Goal: Task Accomplishment & Management: Use online tool/utility

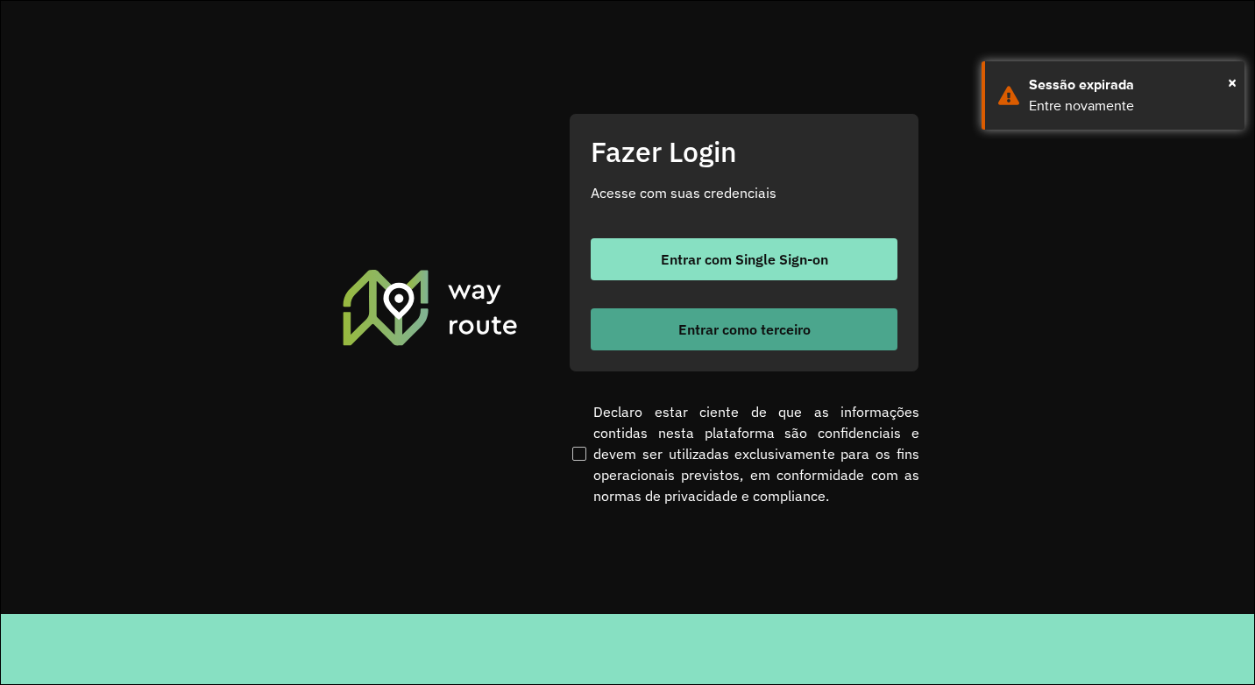
click at [693, 336] on span "Entrar como terceiro" at bounding box center [744, 330] width 132 height 14
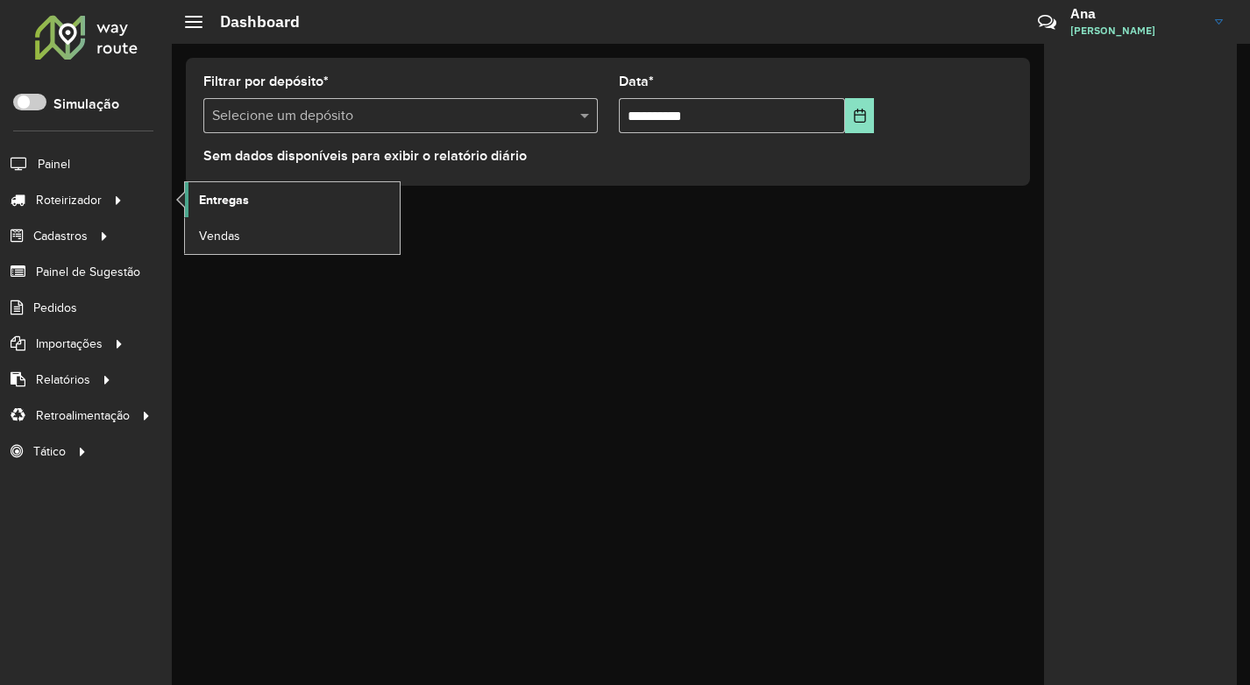
click at [230, 202] on span "Entregas" at bounding box center [224, 200] width 50 height 18
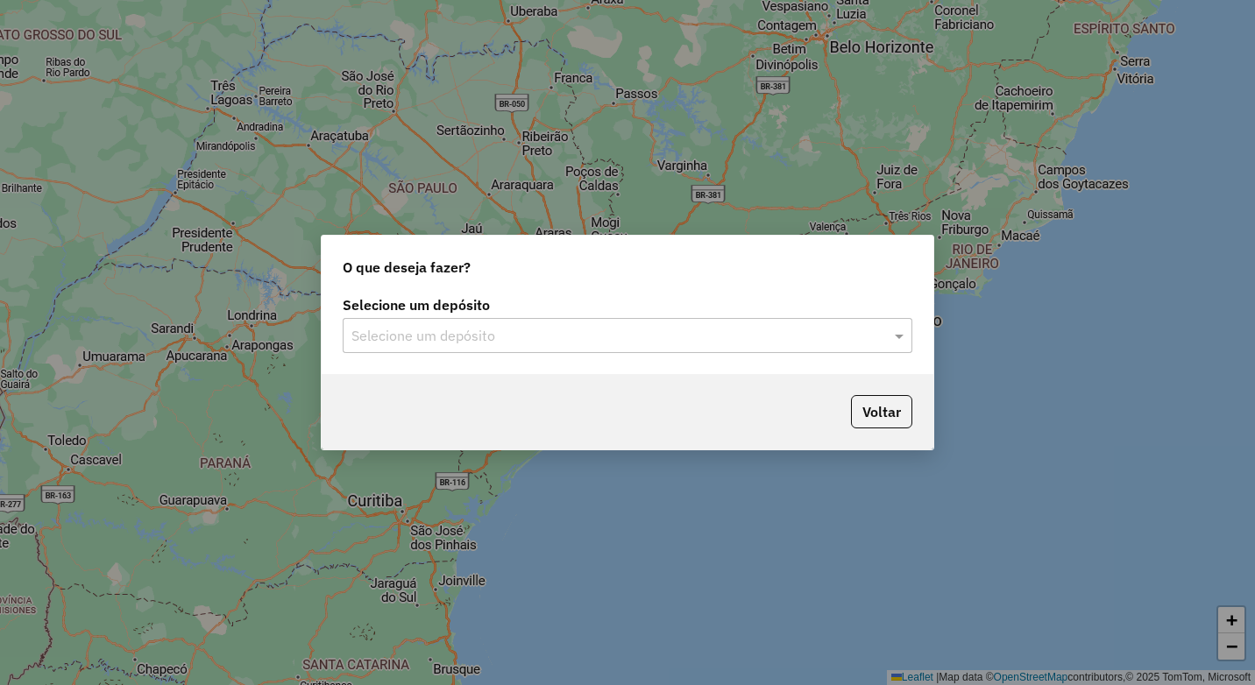
click at [544, 337] on input "text" at bounding box center [609, 336] width 517 height 21
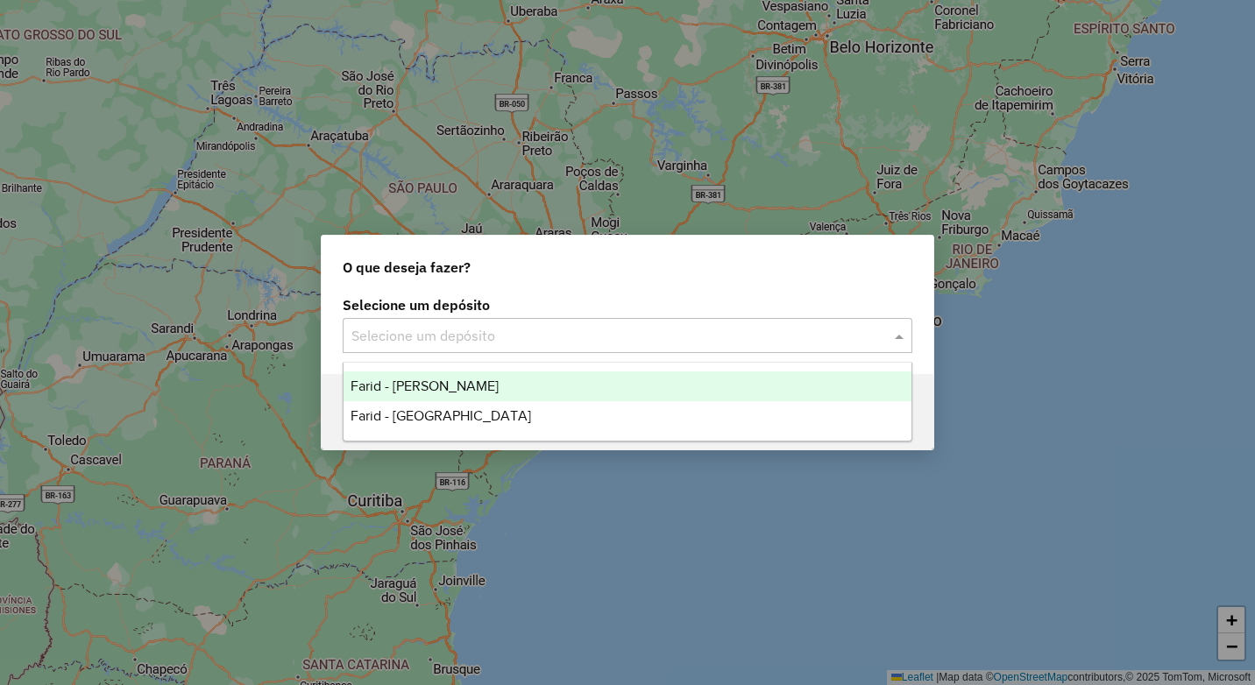
click at [487, 385] on span "Farid - Conselheiro Lafaiete" at bounding box center [425, 386] width 148 height 15
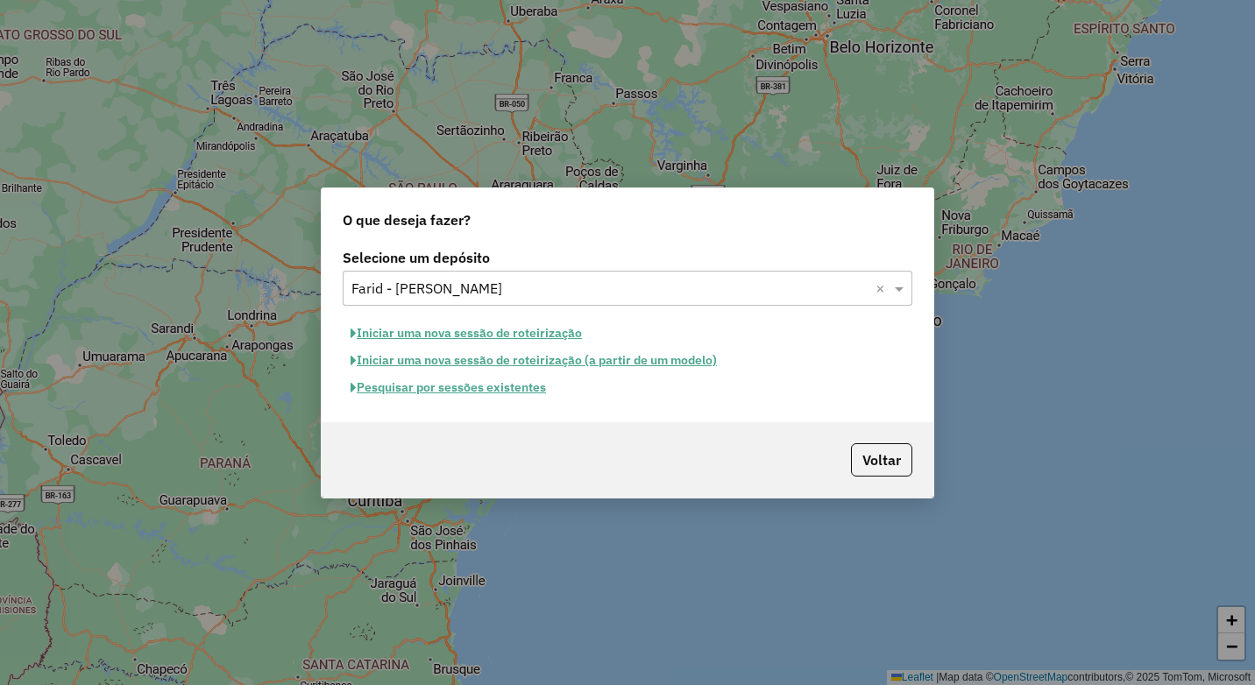
click at [502, 391] on button "Pesquisar por sessões existentes" at bounding box center [448, 387] width 211 height 27
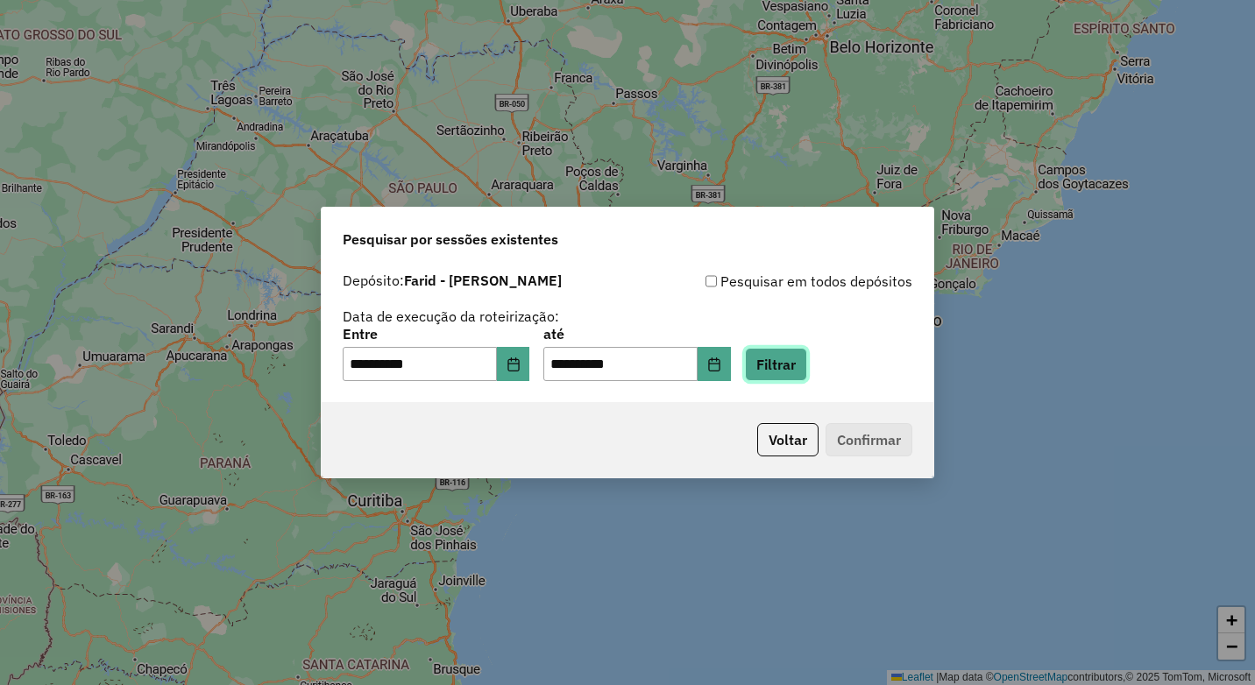
click at [806, 366] on button "Filtrar" at bounding box center [776, 364] width 62 height 33
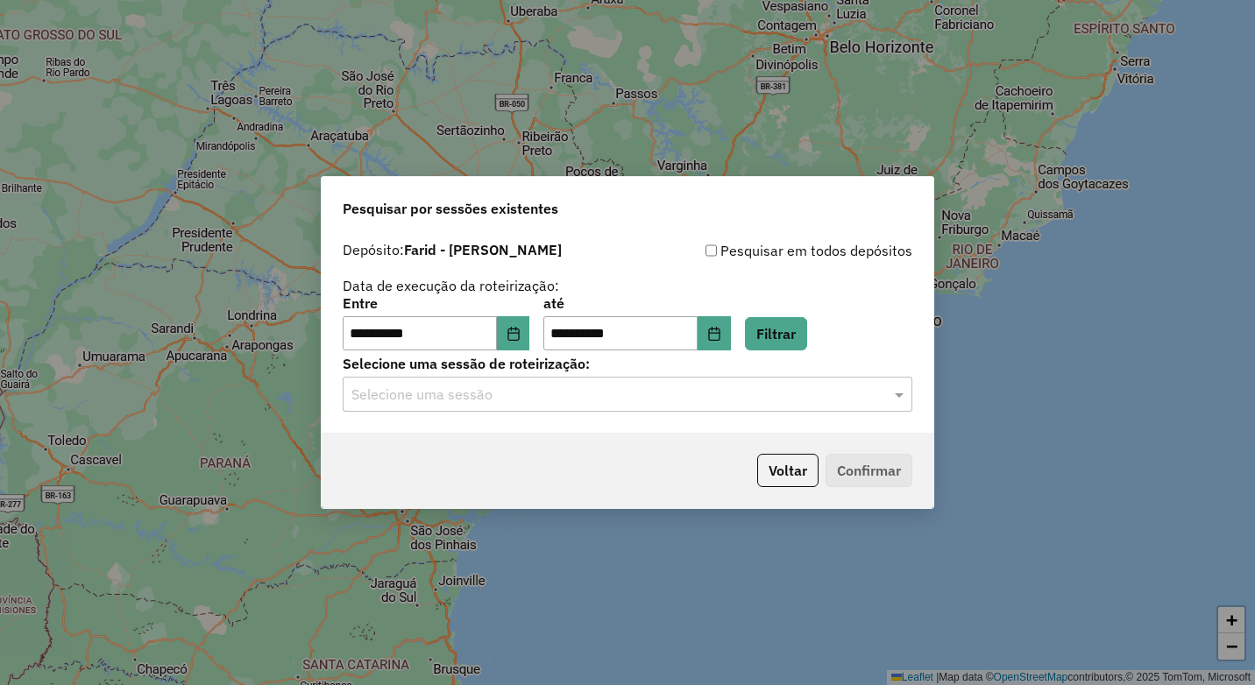
click at [615, 397] on input "text" at bounding box center [609, 395] width 517 height 21
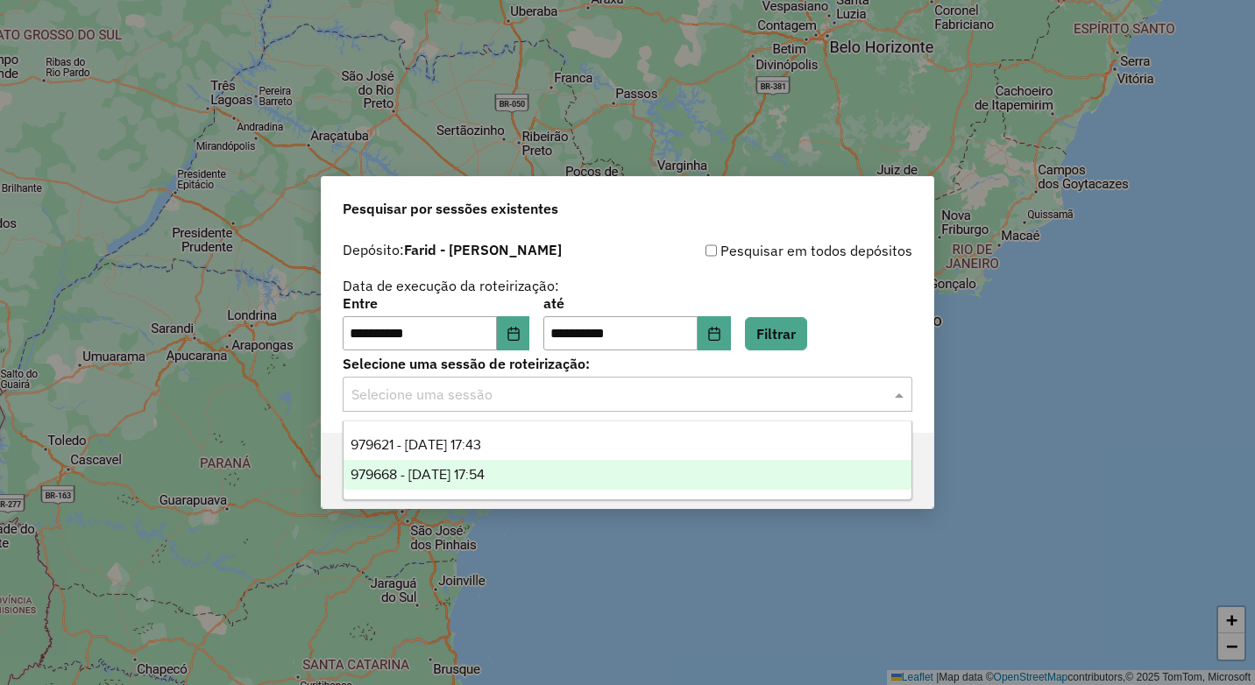
click at [613, 470] on div "979668 - 15/08/2025 17:54" at bounding box center [628, 475] width 568 height 30
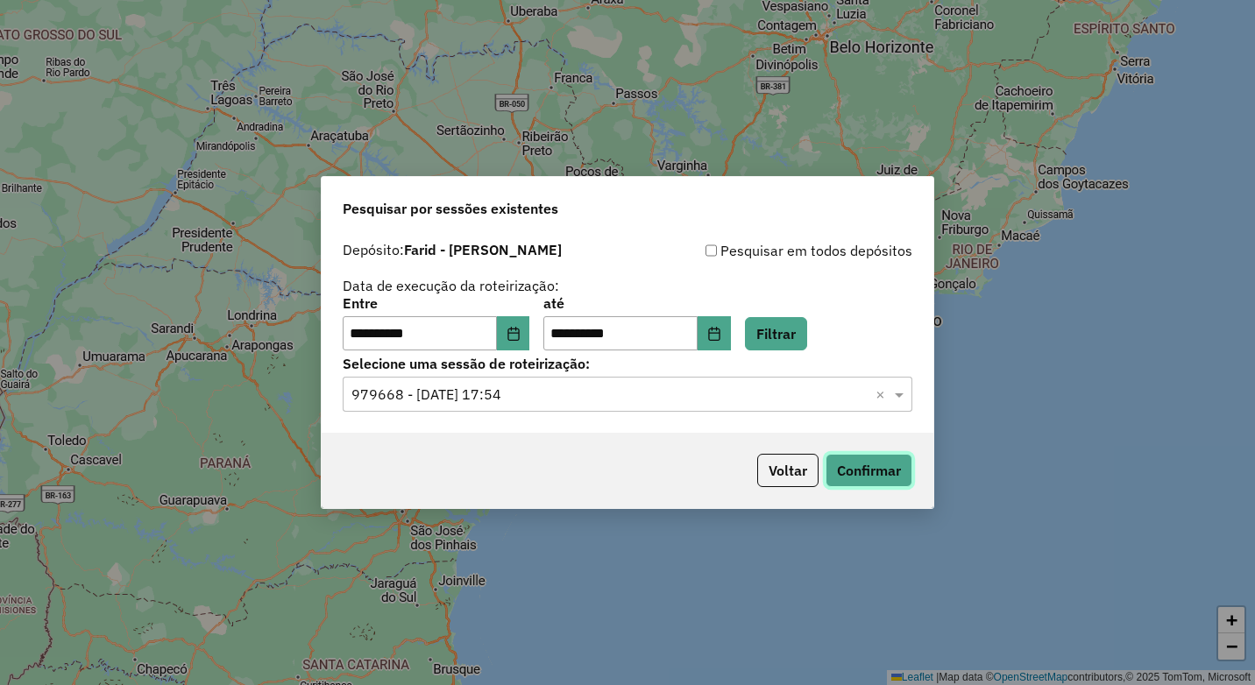
click at [856, 481] on button "Confirmar" at bounding box center [869, 470] width 87 height 33
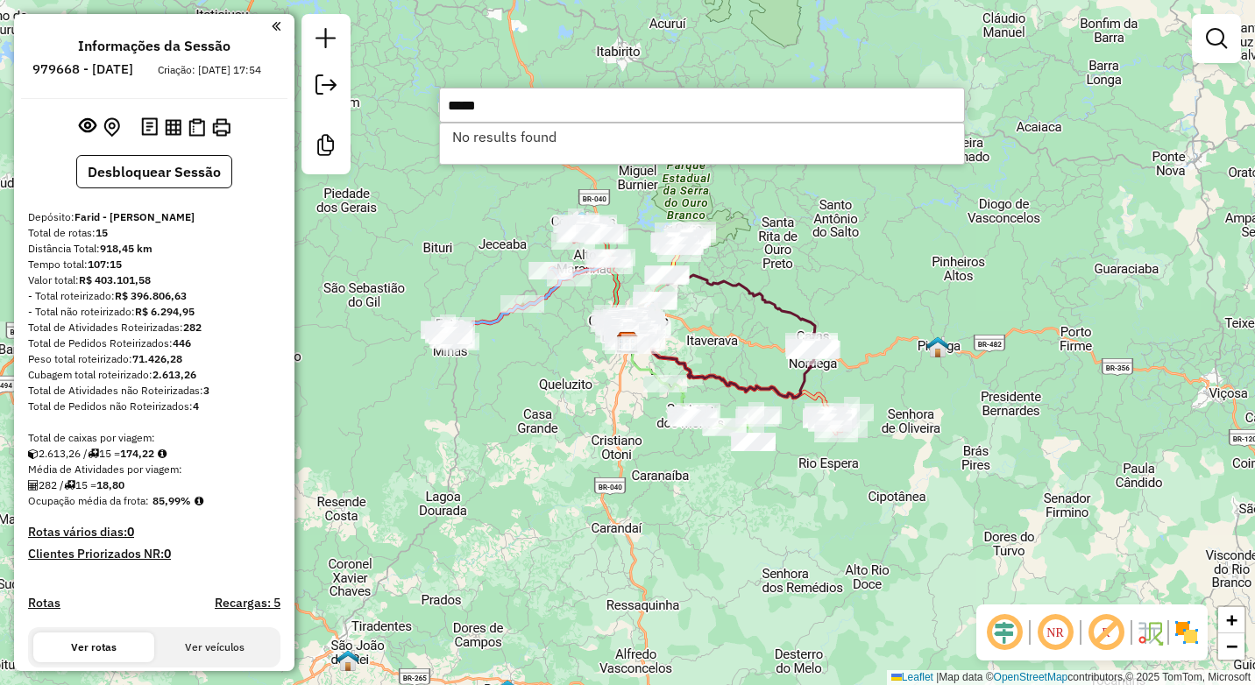
drag, startPoint x: 401, startPoint y: 119, endPoint x: 351, endPoint y: 119, distance: 50.0
click at [351, 119] on hb-router-mapa "Informações da Sessão 979668 - [DATE] Criação: [DATE] 17:54 Desbloquear Sessão …" at bounding box center [627, 342] width 1255 height 685
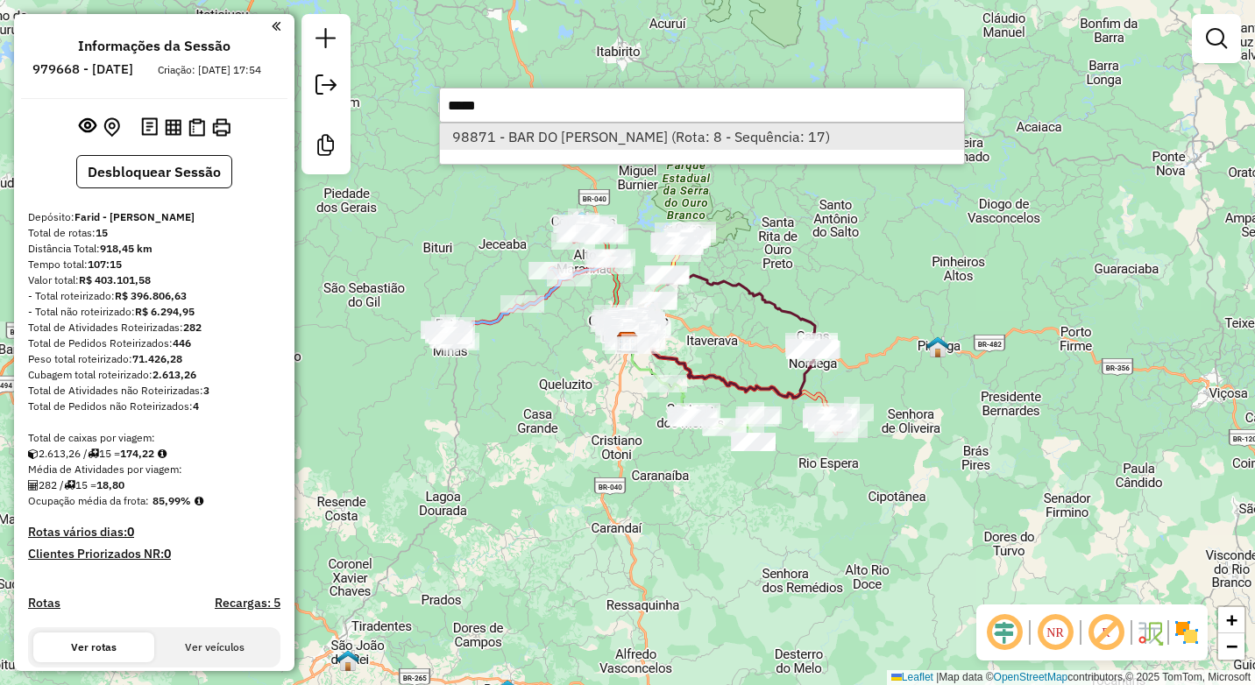
type input "*****"
click at [583, 139] on li "98871 - BAR DO [PERSON_NAME] (Rota: 8 - Sequência: 17)" at bounding box center [702, 137] width 524 height 26
select select "**********"
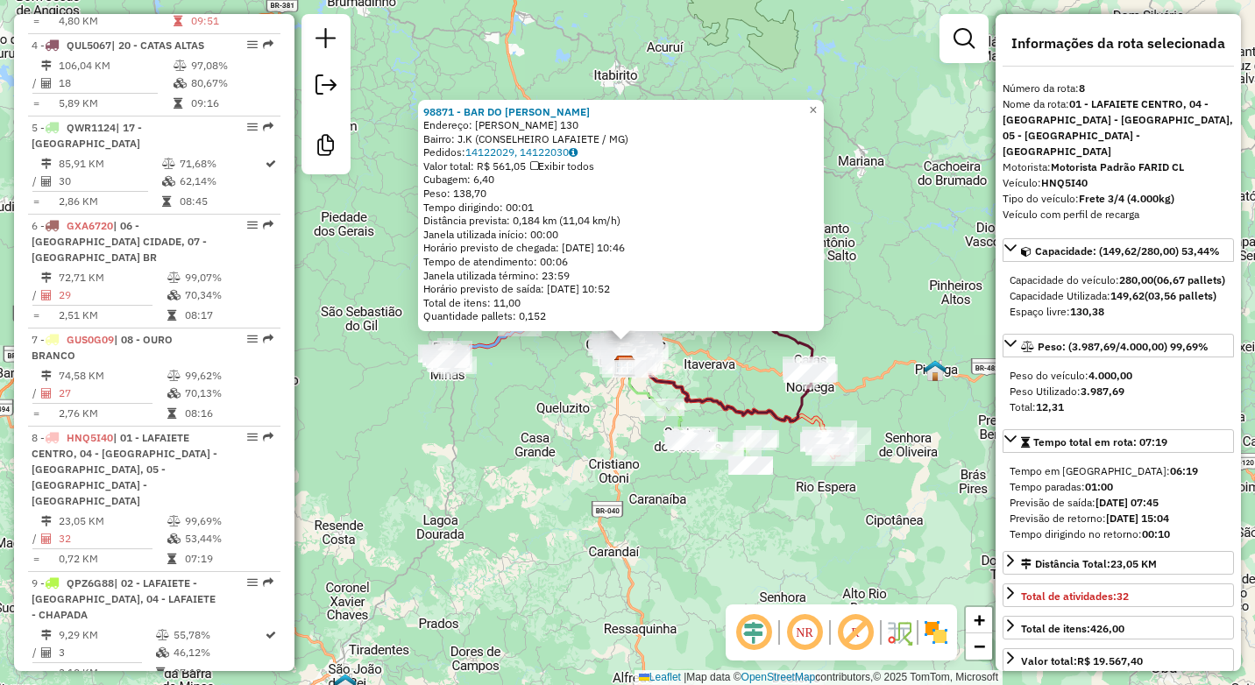
scroll to position [1372, 0]
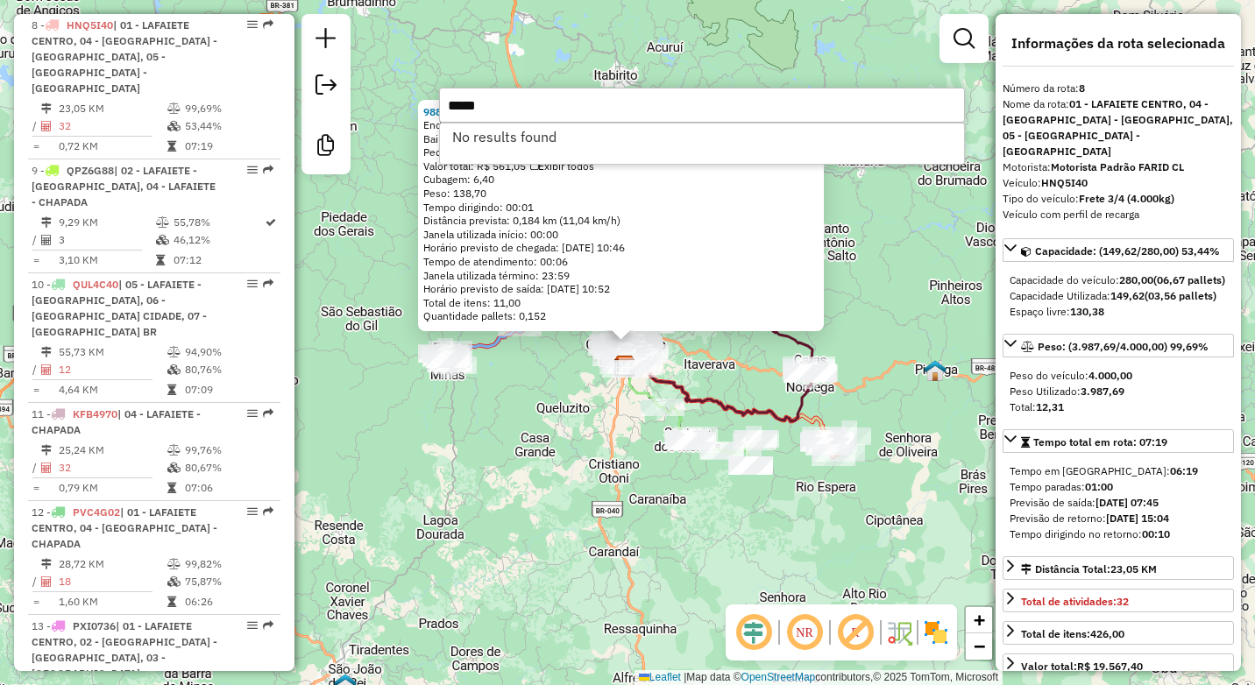
type input "*****"
click at [497, 528] on div "98871 - BAR DO [PERSON_NAME]: [PERSON_NAME] 130 Bairro: J.K (CONSELHEIRO LAFAIE…" at bounding box center [627, 342] width 1255 height 685
